Goal: Task Accomplishment & Management: Use online tool/utility

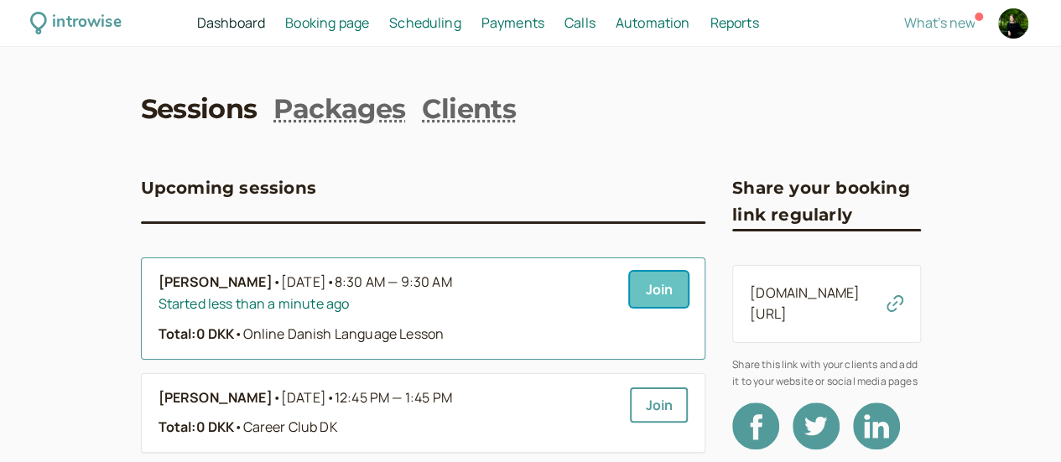
click at [630, 297] on link "Join" at bounding box center [659, 289] width 58 height 35
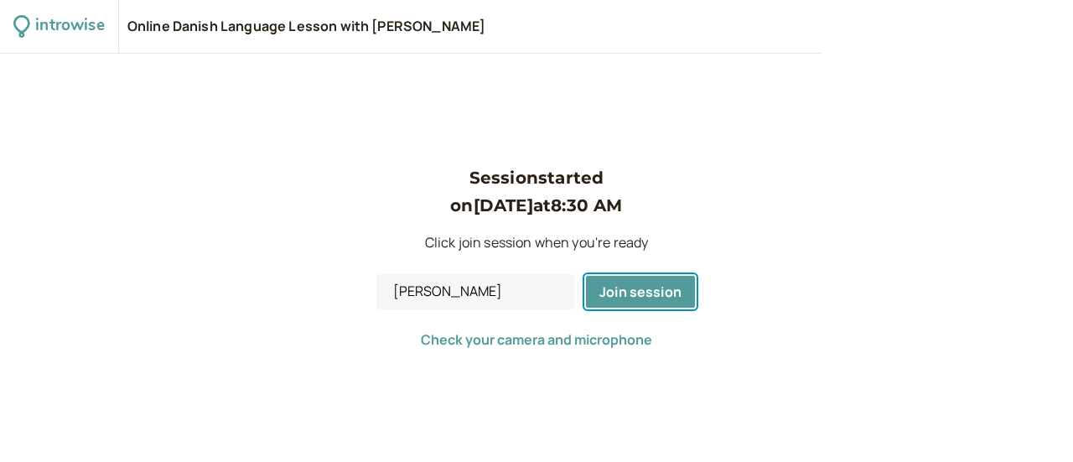
click at [615, 297] on span "Join session" at bounding box center [640, 292] width 82 height 18
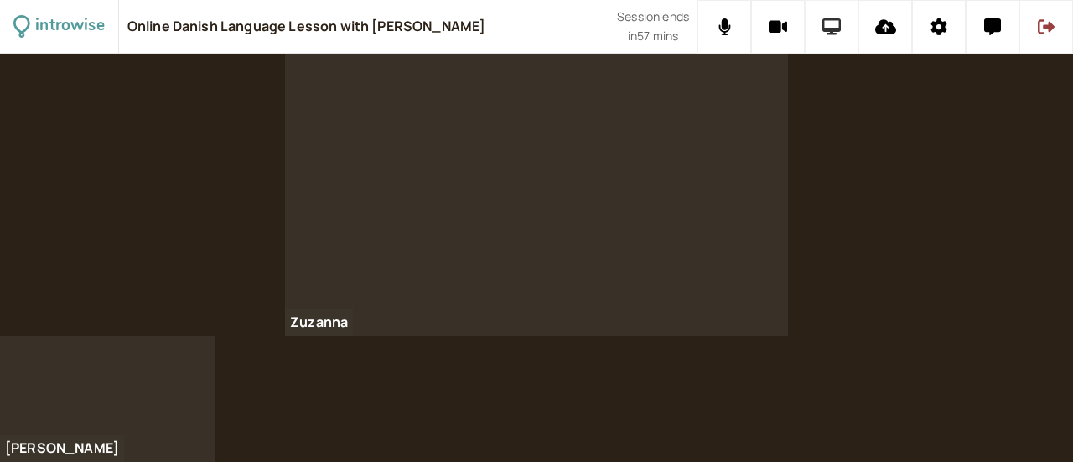
click at [825, 19] on icon at bounding box center [831, 26] width 19 height 17
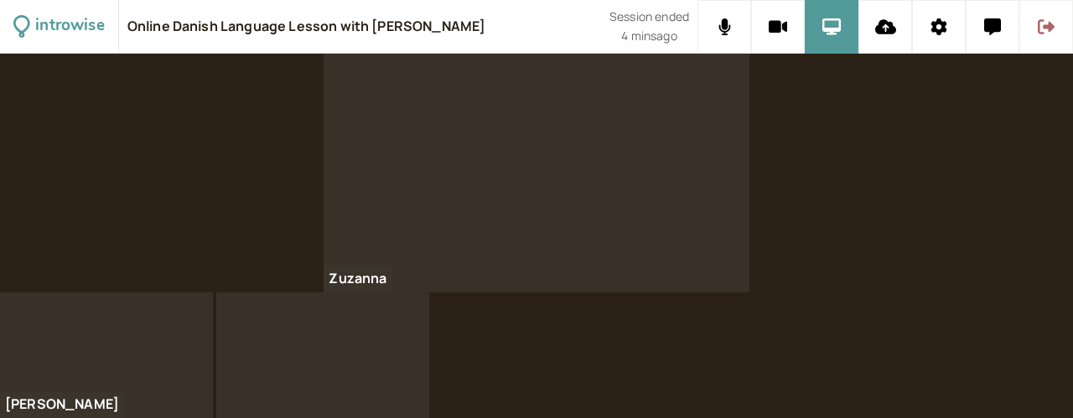
click at [1050, 26] on icon at bounding box center [1046, 26] width 17 height 15
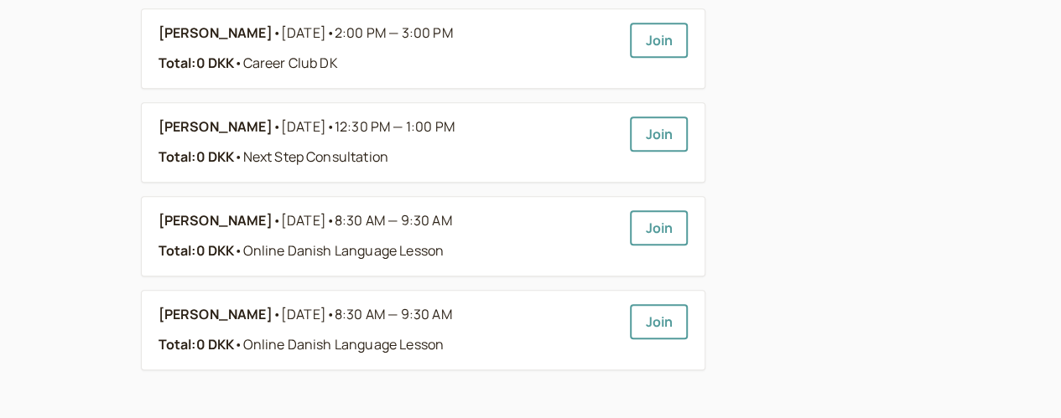
scroll to position [459, 0]
